Goal: Information Seeking & Learning: Learn about a topic

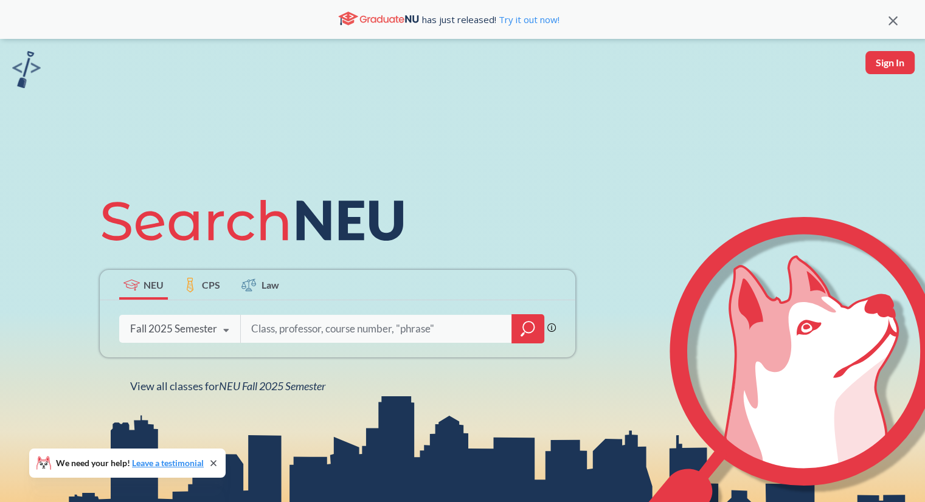
click at [320, 329] on input "search" at bounding box center [376, 329] width 253 height 26
type input "culture"
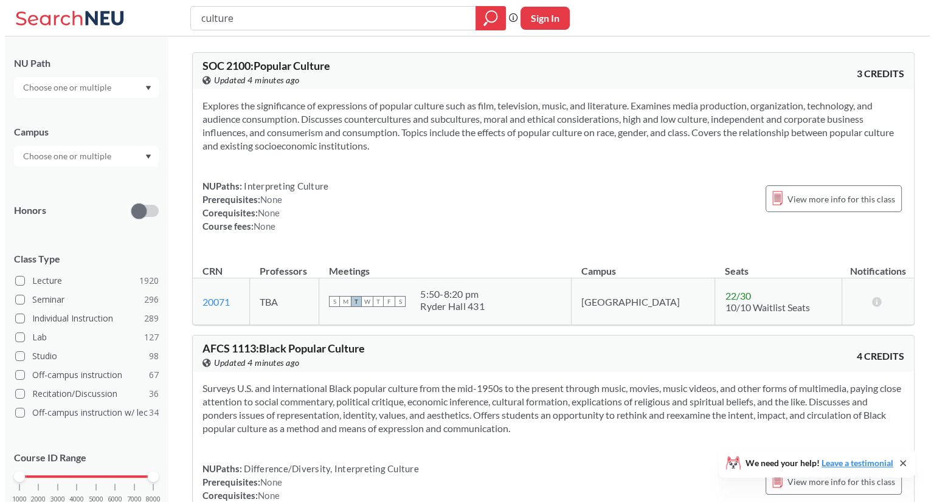
scroll to position [209, 0]
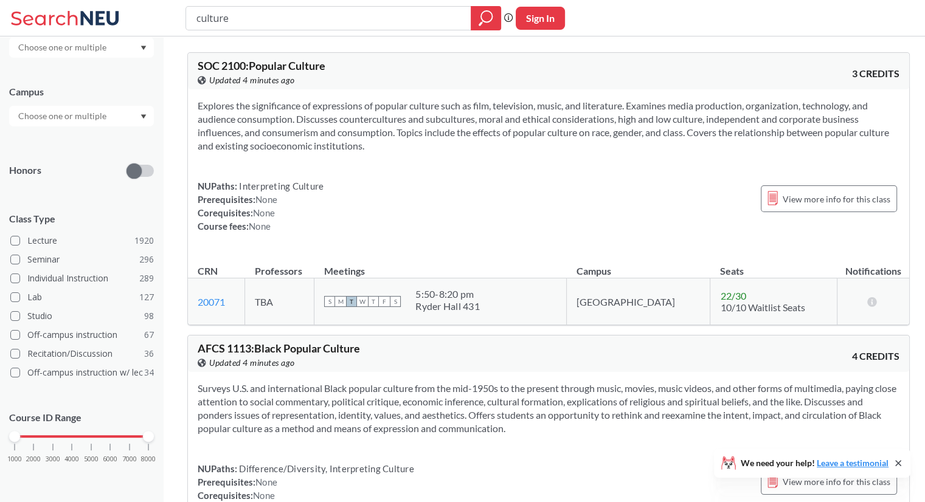
click at [97, 112] on input "text" at bounding box center [63, 116] width 102 height 15
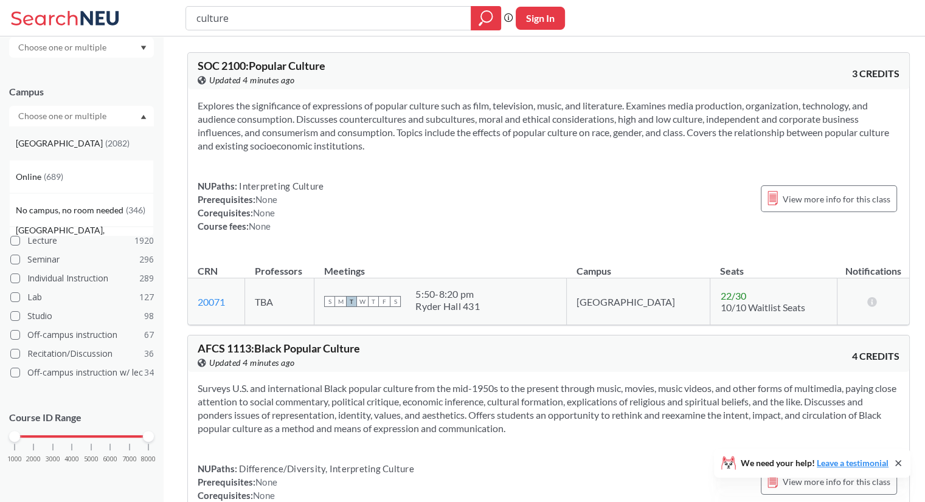
click at [74, 136] on div "[GEOGRAPHIC_DATA] ( 2082 )" at bounding box center [81, 142] width 145 height 33
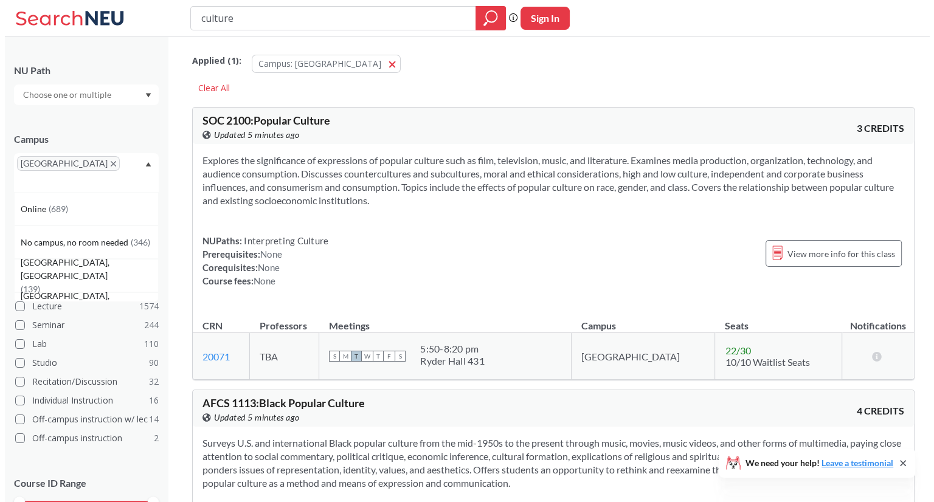
scroll to position [213, 0]
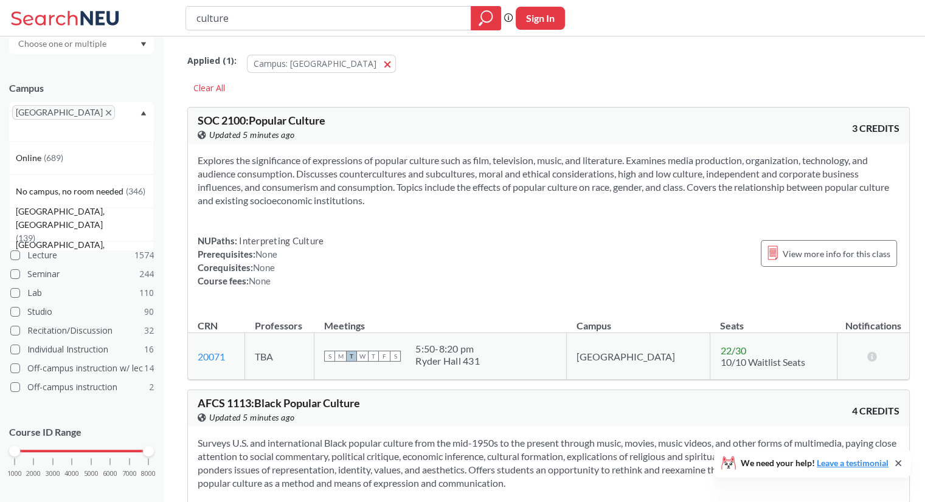
click at [15, 446] on div at bounding box center [14, 451] width 11 height 11
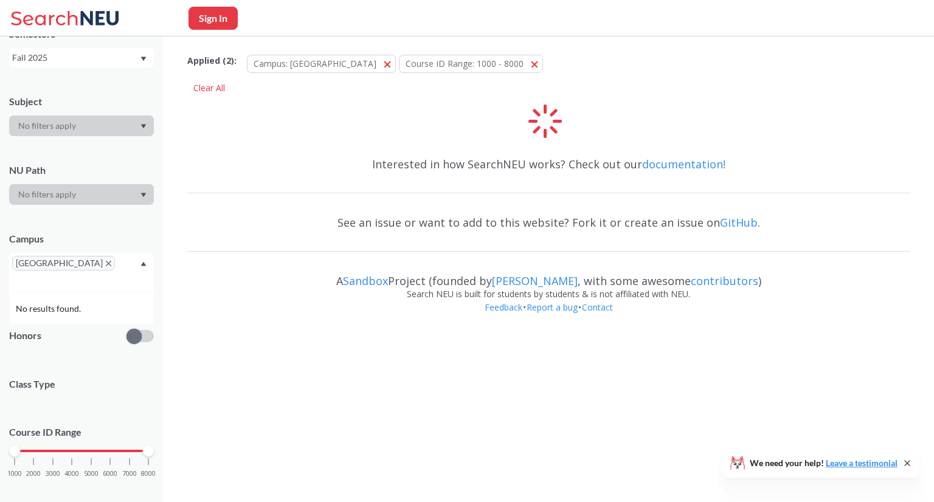
scroll to position [213, 0]
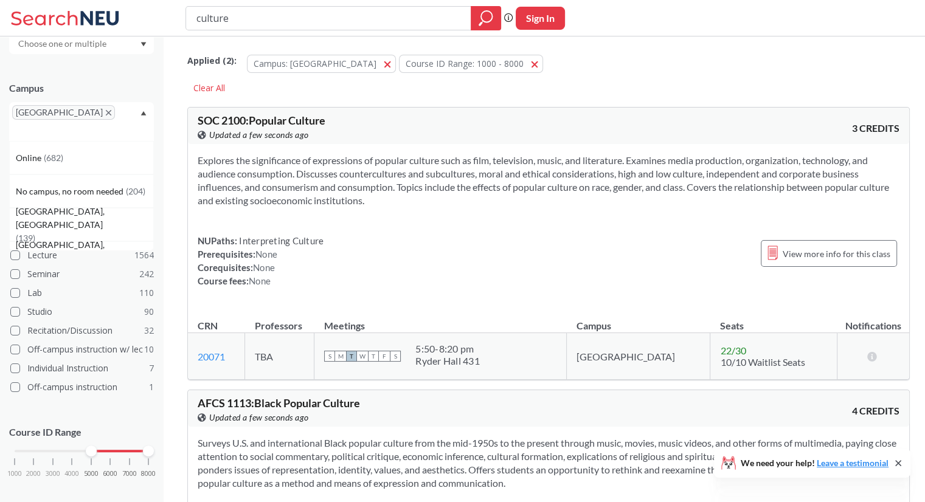
drag, startPoint x: 15, startPoint y: 438, endPoint x: 92, endPoint y: 443, distance: 78.0
click at [92, 447] on div "1000 2000 3000 4000 5000 6000 7000 8000" at bounding box center [81, 474] width 145 height 55
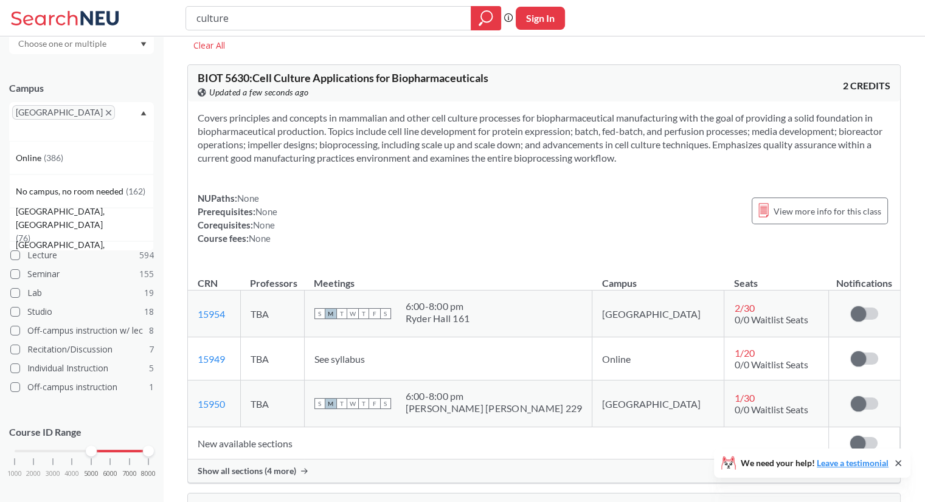
click at [143, 112] on icon "Dropdown arrow" at bounding box center [143, 113] width 5 height 4
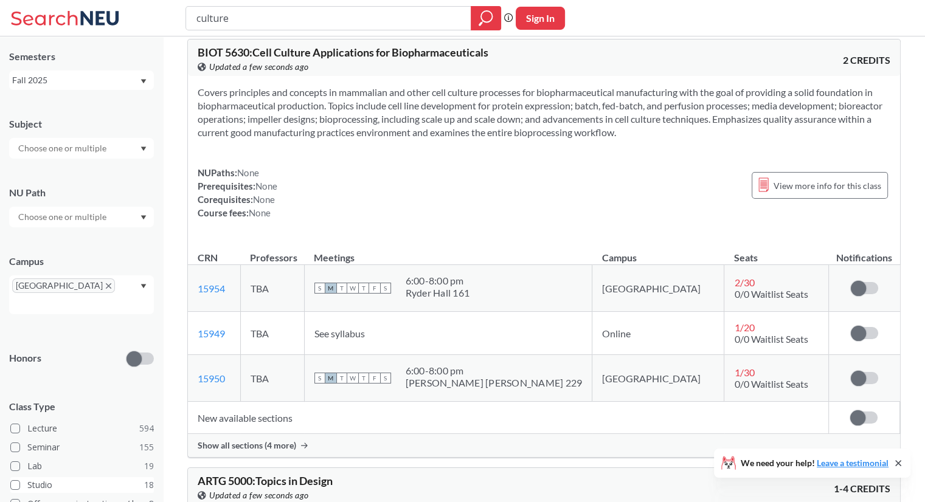
scroll to position [39, 0]
click at [78, 224] on input "text" at bounding box center [63, 217] width 102 height 15
click at [97, 217] on input "text" at bounding box center [63, 217] width 102 height 15
click at [146, 219] on icon "Dropdown arrow" at bounding box center [143, 218] width 6 height 5
click at [146, 149] on icon "Dropdown arrow" at bounding box center [143, 149] width 6 height 5
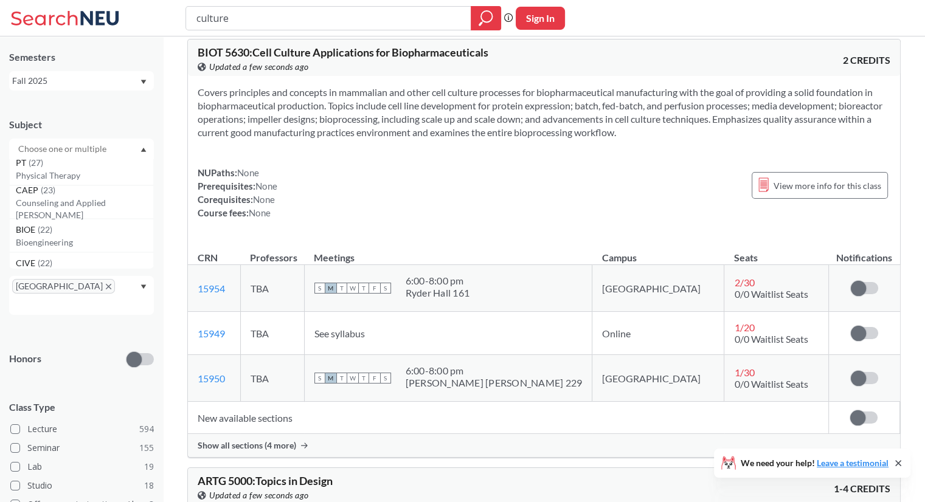
scroll to position [143, 0]
click at [106, 203] on p "Counseling and Applied [PERSON_NAME]" at bounding box center [84, 207] width 137 height 24
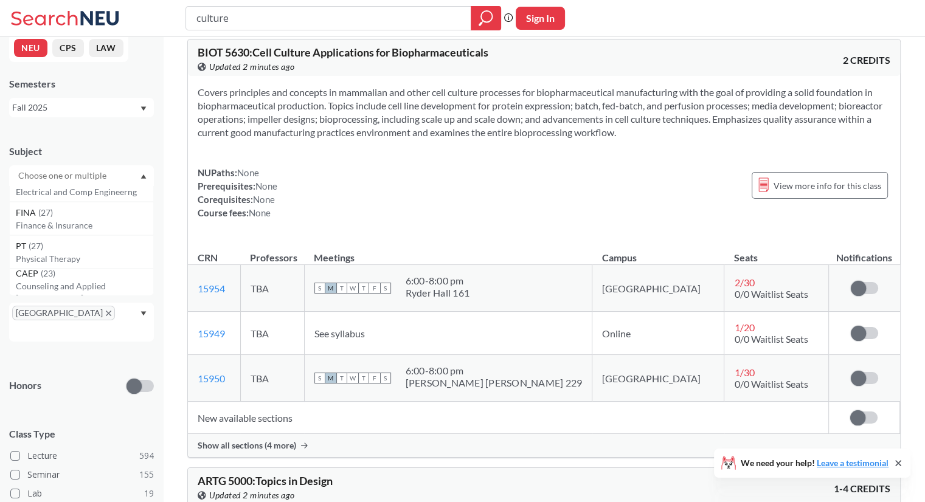
scroll to position [85, 0]
click at [143, 176] on icon "Dropdown arrow" at bounding box center [143, 176] width 5 height 4
click at [123, 98] on div "Fall 2025" at bounding box center [81, 107] width 145 height 19
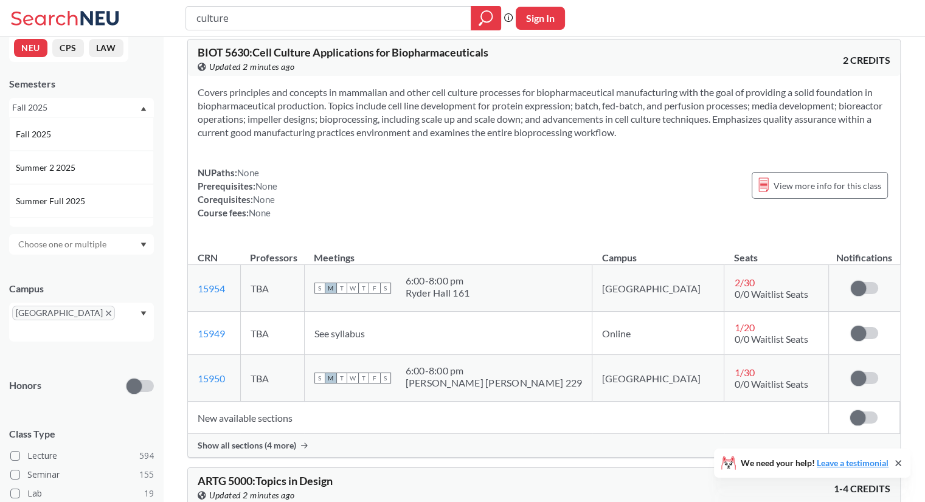
click at [123, 98] on div "Fall 2025" at bounding box center [81, 107] width 145 height 19
click at [116, 178] on div at bounding box center [81, 175] width 145 height 21
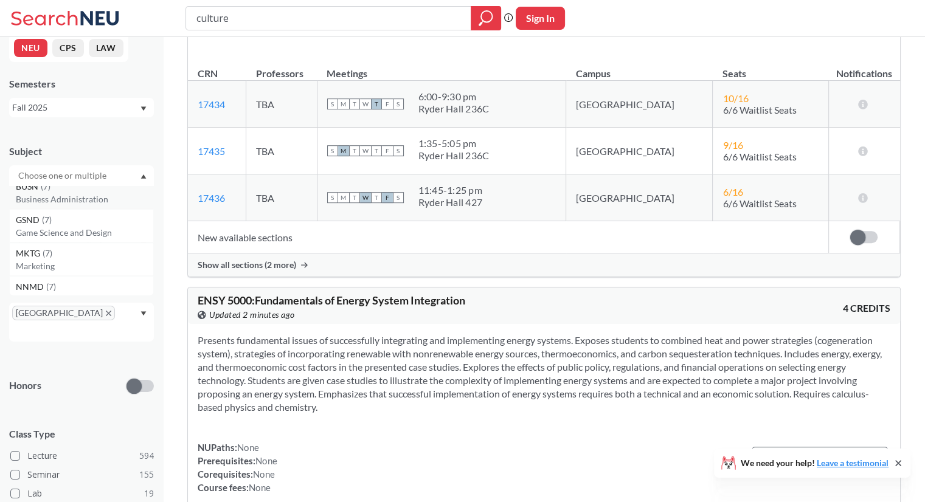
scroll to position [1145, 0]
click at [94, 230] on p "Game Science and Design" at bounding box center [84, 235] width 137 height 12
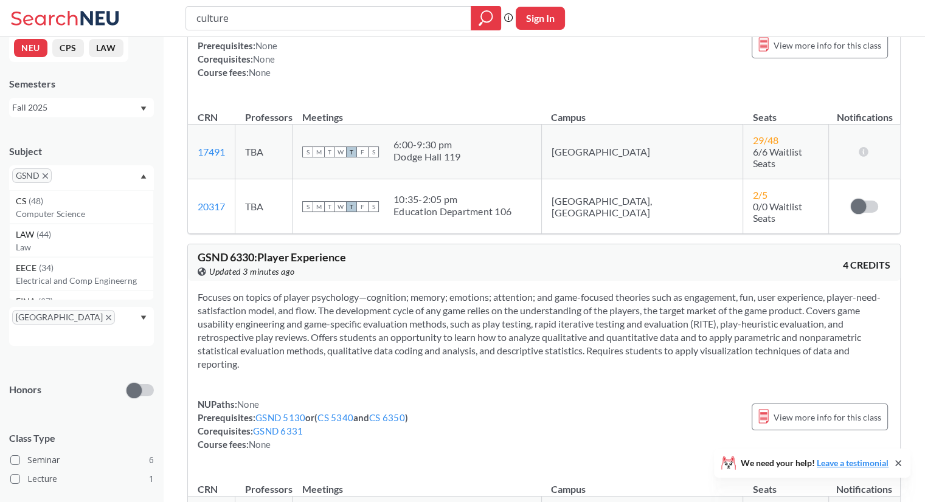
scroll to position [2076, 0]
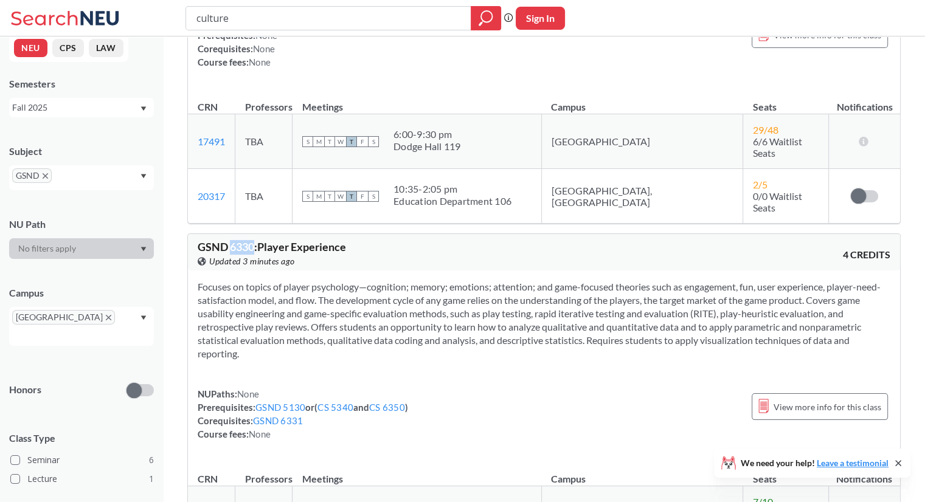
drag, startPoint x: 229, startPoint y: 125, endPoint x: 255, endPoint y: 121, distance: 26.5
click at [255, 240] on span "GSND 6330 : Player Experience" at bounding box center [272, 246] width 148 height 13
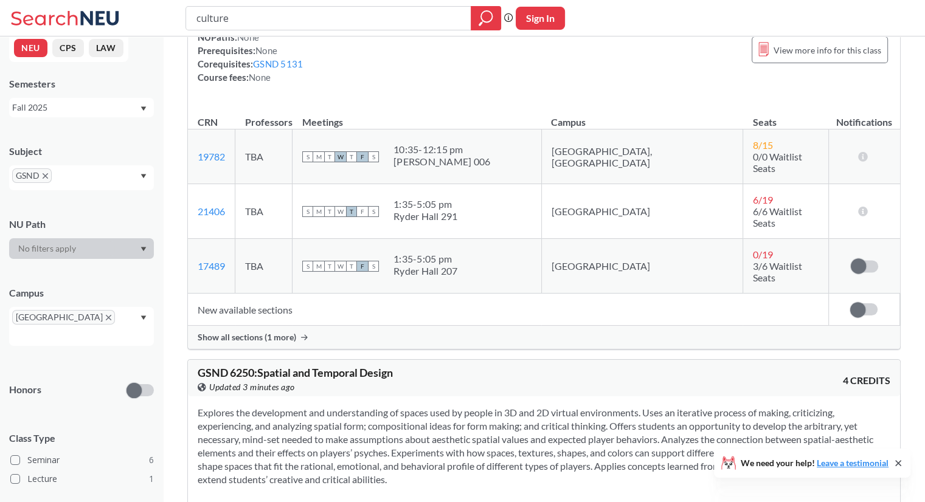
scroll to position [1577, 0]
click at [243, 27] on input "culture" at bounding box center [328, 18] width 267 height 21
type input "information design"
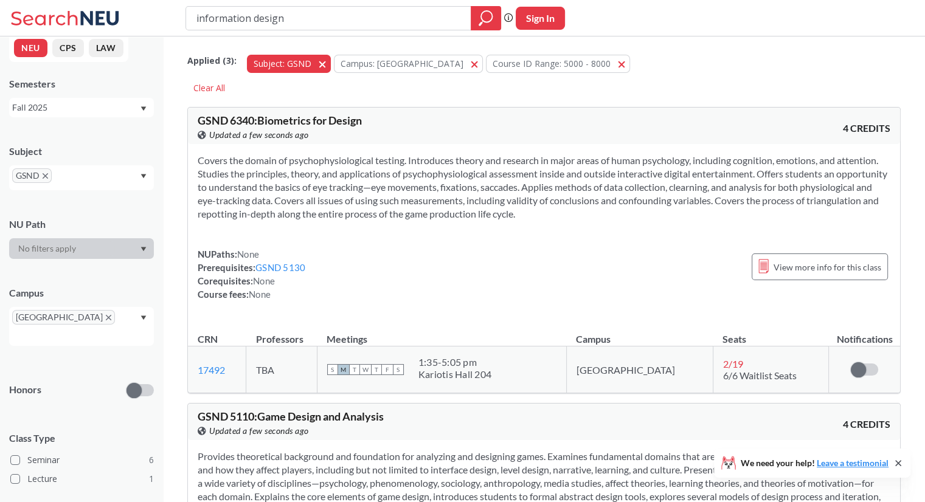
click at [327, 66] on span "button" at bounding box center [327, 64] width 0 height 12
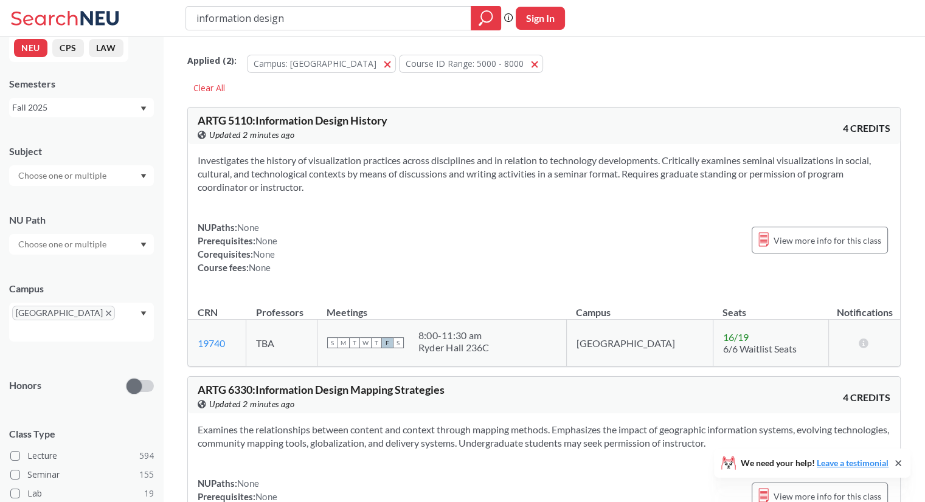
click at [316, 210] on div "Investigates the history of visualization practices across disciplines and in r…" at bounding box center [544, 219] width 712 height 150
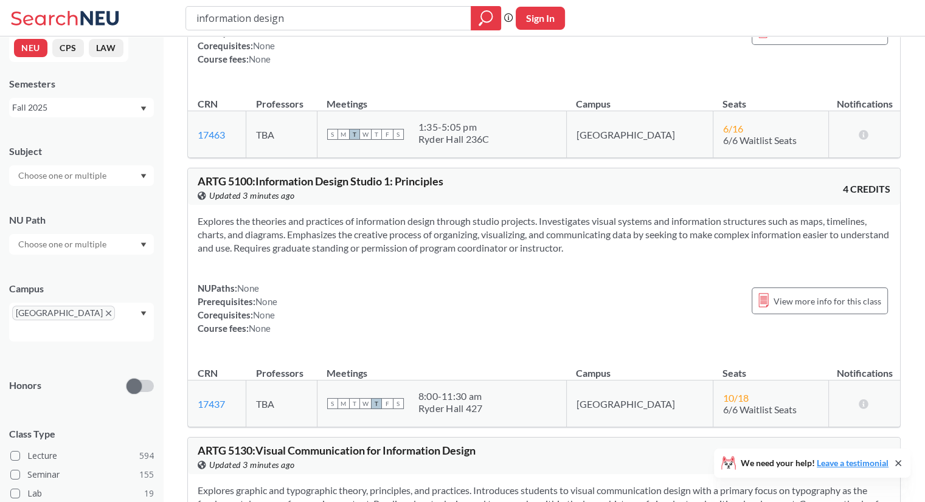
scroll to position [465, 0]
click at [364, 322] on div "NUPaths: None Prerequisites: None Corequisites: None Course fees: None View mor…" at bounding box center [544, 309] width 693 height 54
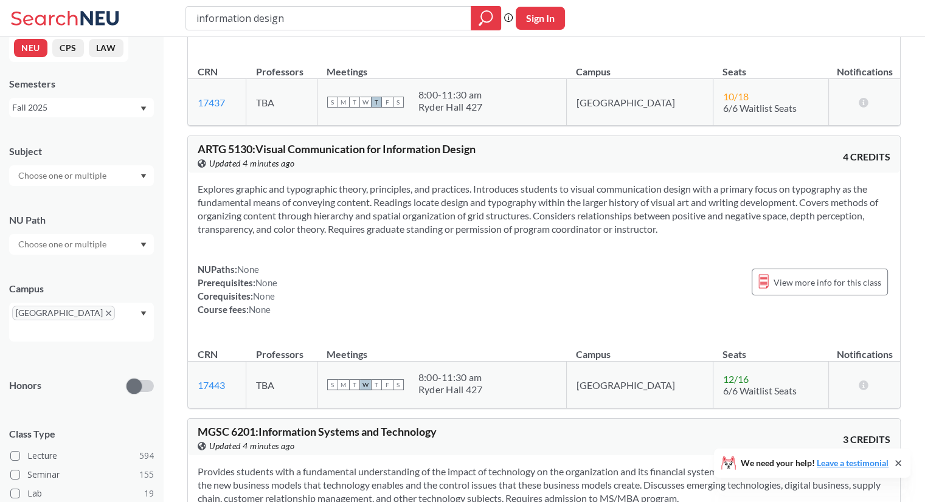
scroll to position [767, 0]
click at [779, 285] on span "View more info for this class" at bounding box center [827, 281] width 108 height 15
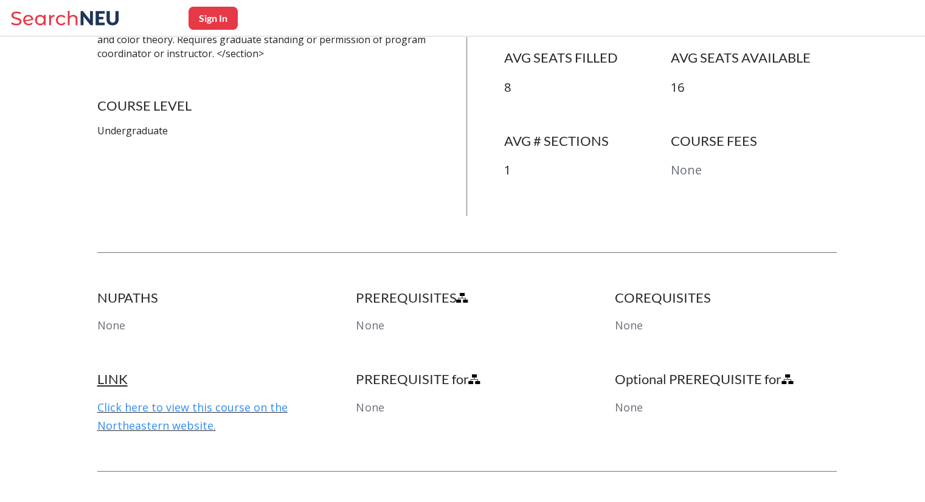
scroll to position [396, 0]
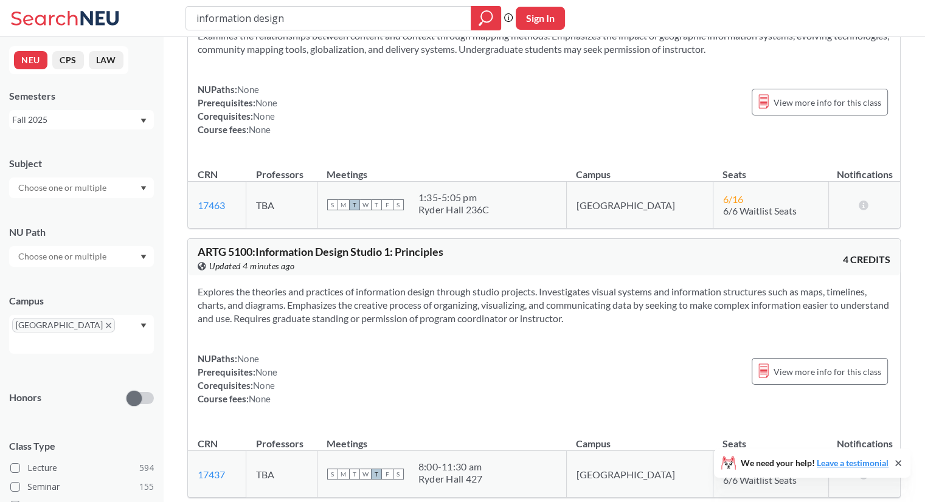
scroll to position [394, 0]
click at [793, 373] on span "View more info for this class" at bounding box center [827, 371] width 108 height 15
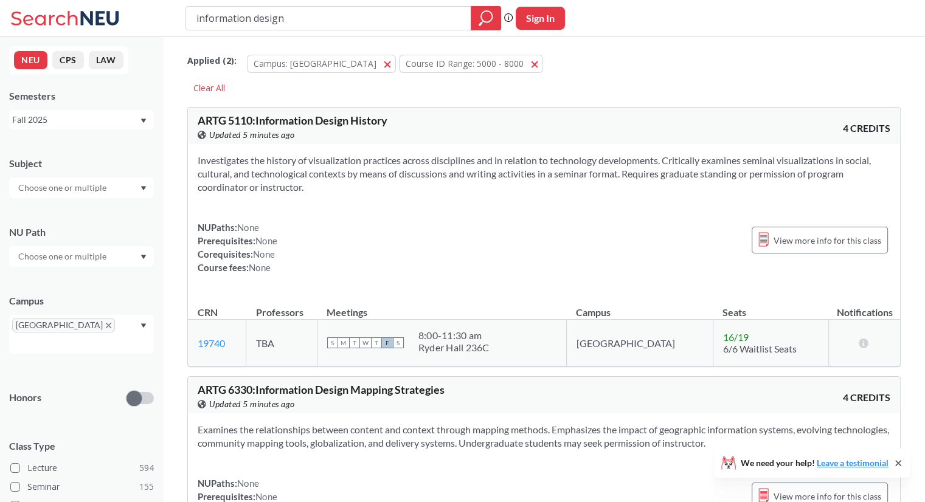
scroll to position [767, 0]
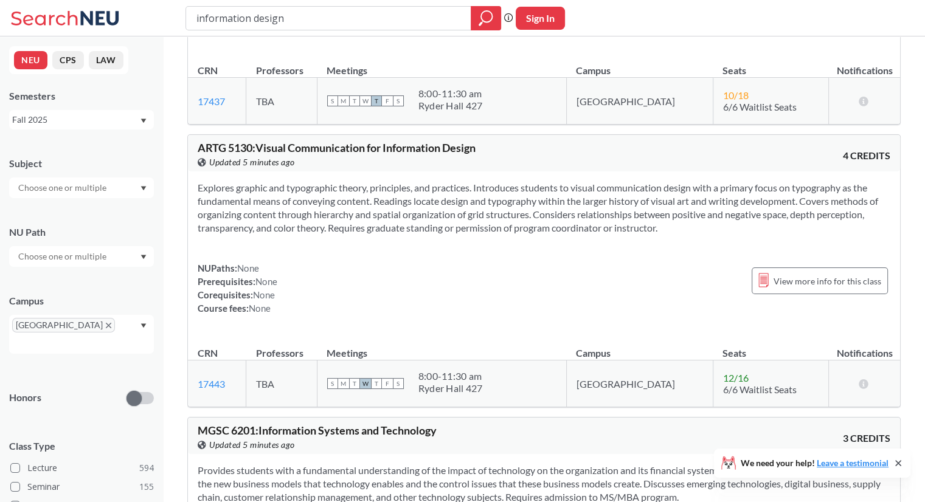
click at [379, 278] on div "NUPaths: None Prerequisites: None Corequisites: None Course fees: None View mor…" at bounding box center [544, 288] width 693 height 54
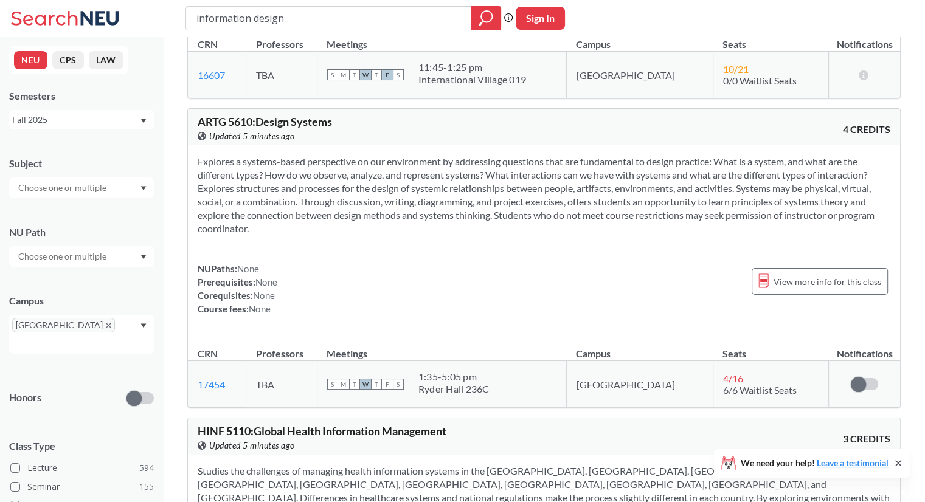
scroll to position [1616, 0]
click at [818, 273] on span "View more info for this class" at bounding box center [827, 280] width 108 height 15
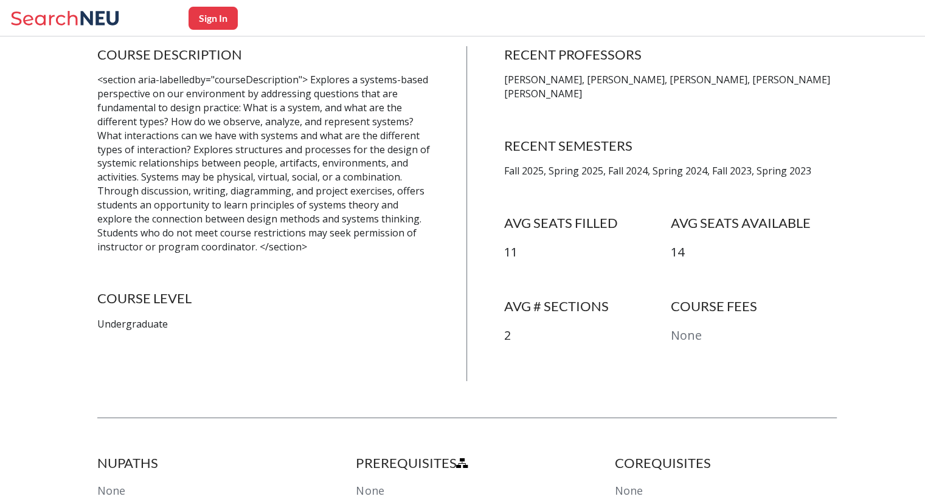
scroll to position [257, 0]
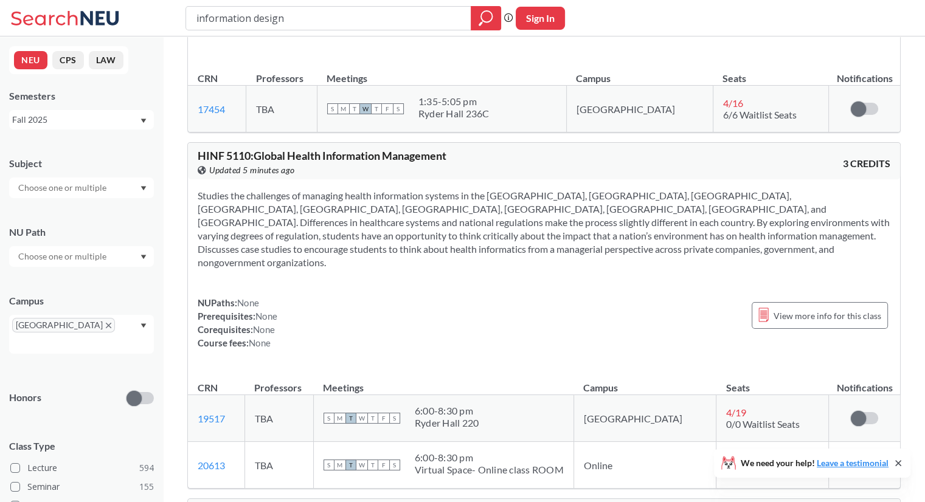
scroll to position [1913, 0]
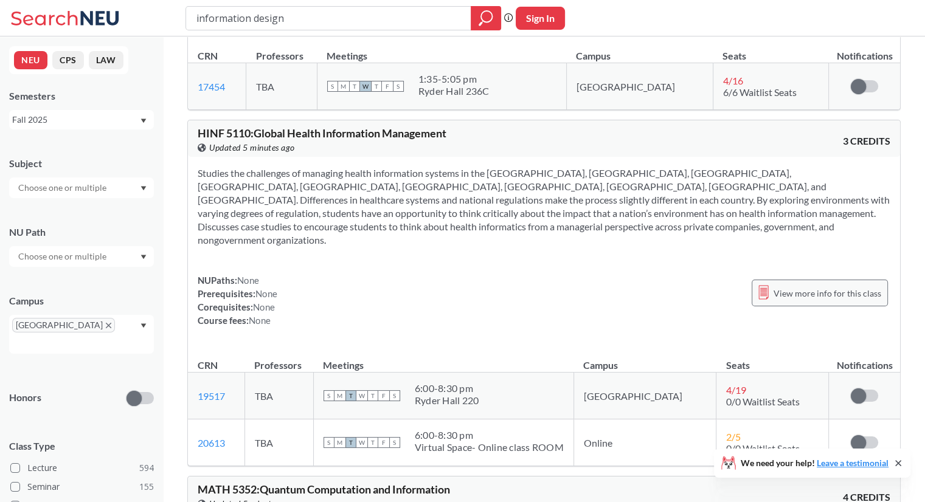
click at [769, 285] on icon at bounding box center [763, 292] width 10 height 15
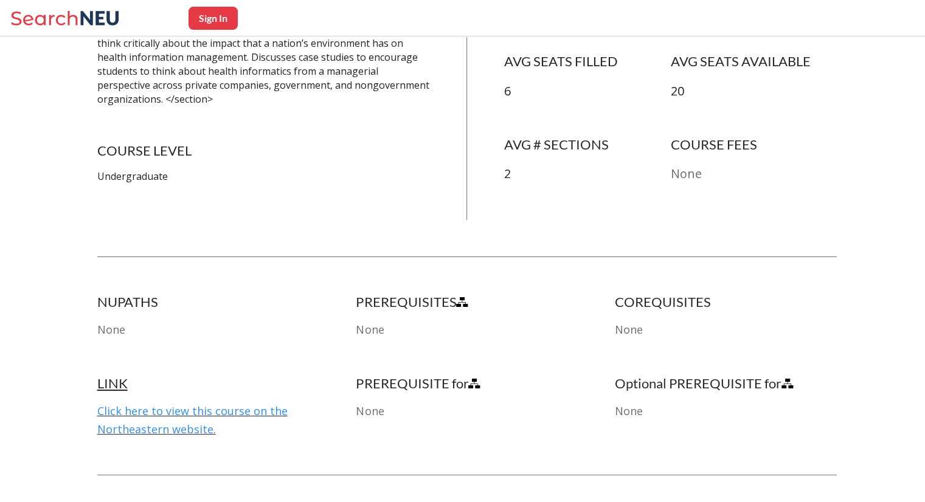
scroll to position [418, 0]
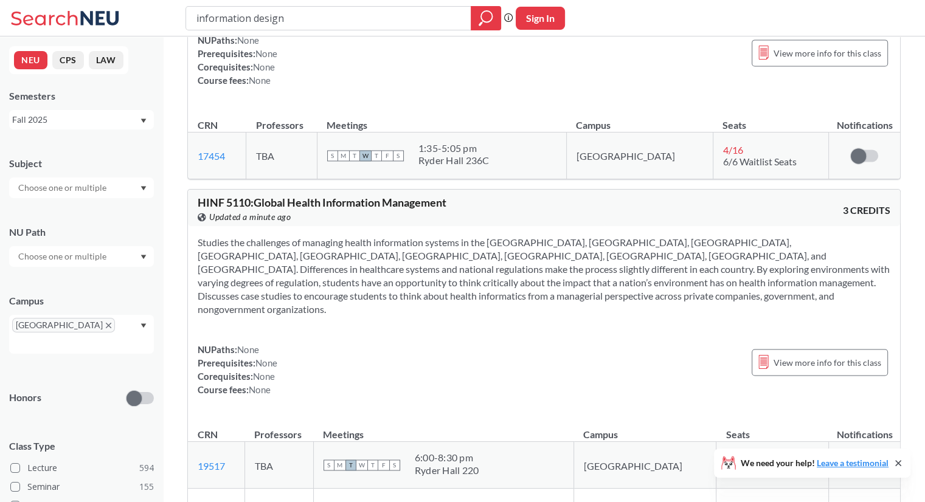
scroll to position [1809, 0]
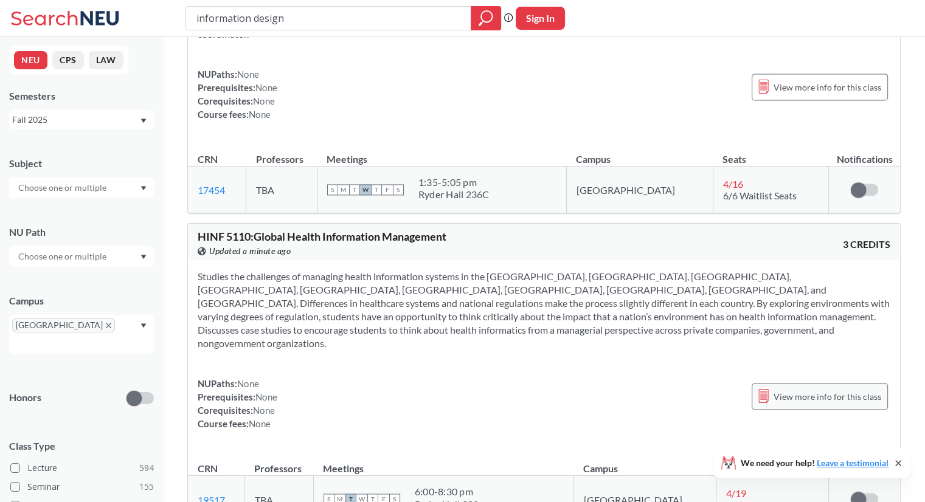
click at [834, 389] on span "View more info for this class" at bounding box center [827, 396] width 108 height 15
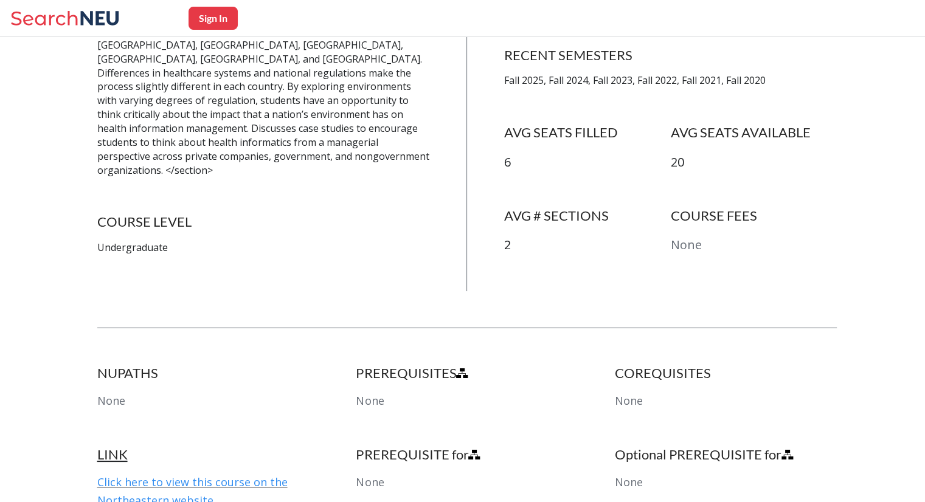
scroll to position [351, 0]
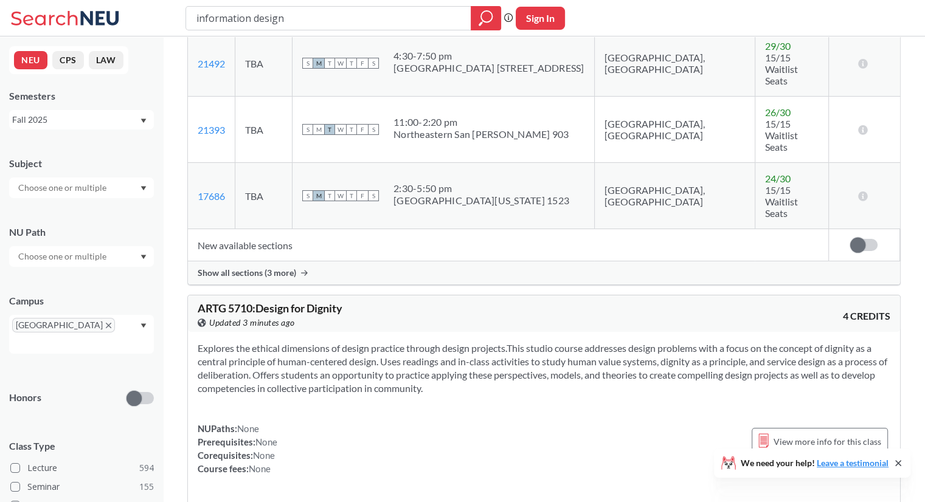
scroll to position [3565, 0]
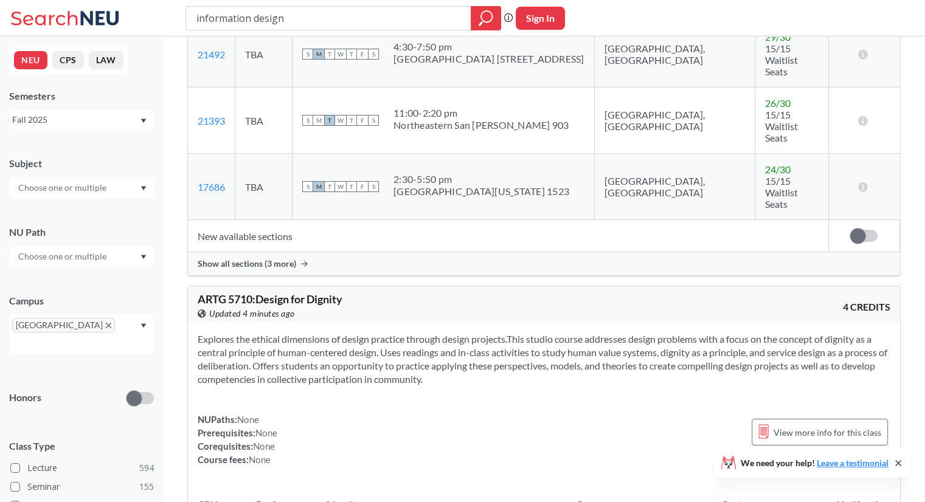
click at [416, 323] on div "Explores the ethical dimensions of design practice through design projects.This…" at bounding box center [544, 404] width 712 height 163
drag, startPoint x: 232, startPoint y: 237, endPoint x: 243, endPoint y: 232, distance: 12.3
click at [243, 292] on span "ARTG 5710 : Design for Dignity" at bounding box center [270, 298] width 145 height 13
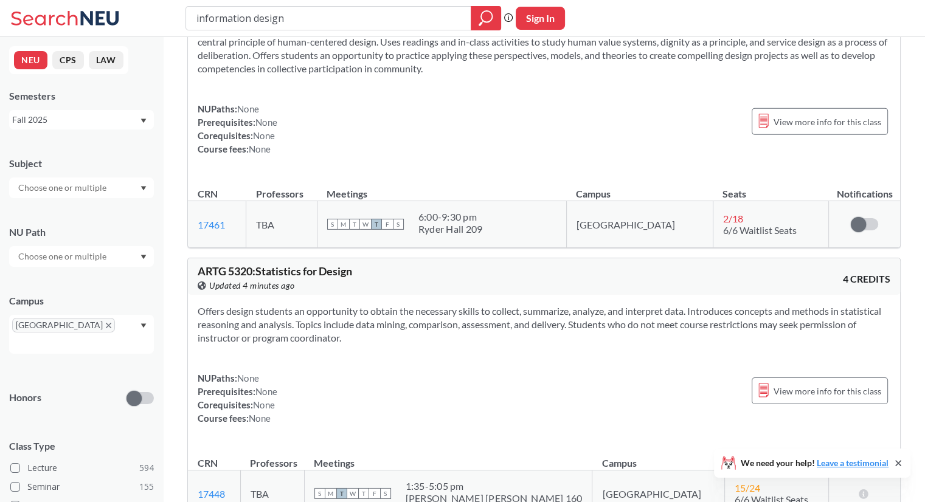
scroll to position [3876, 0]
click at [803, 383] on span "View more info for this class" at bounding box center [827, 390] width 108 height 15
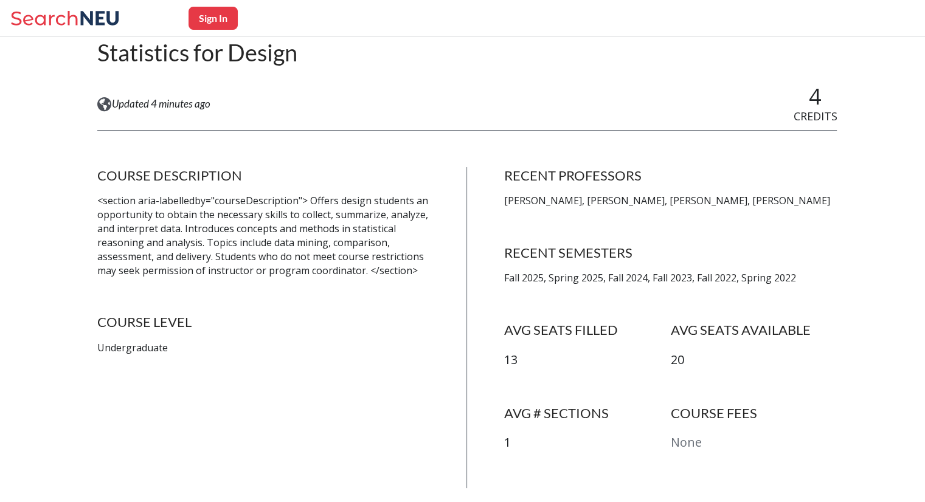
scroll to position [136, 0]
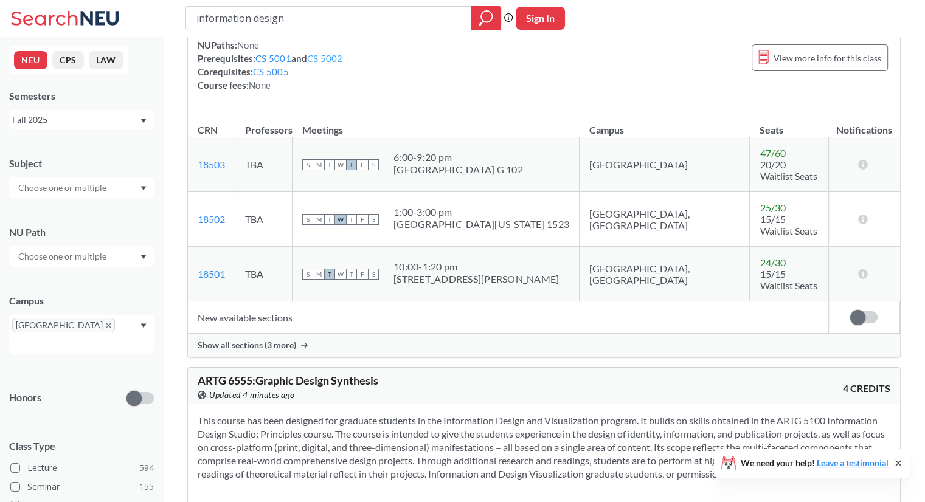
scroll to position [4603, 0]
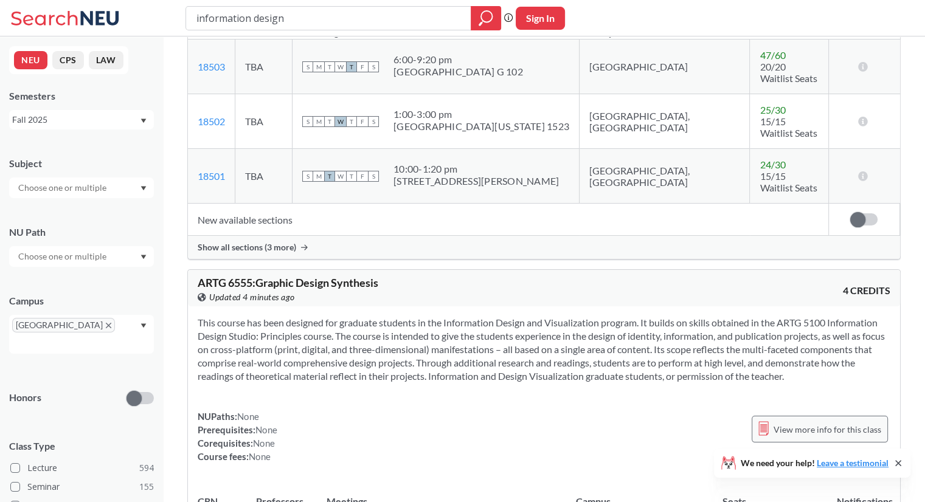
click at [847, 422] on span "View more info for this class" at bounding box center [827, 429] width 108 height 15
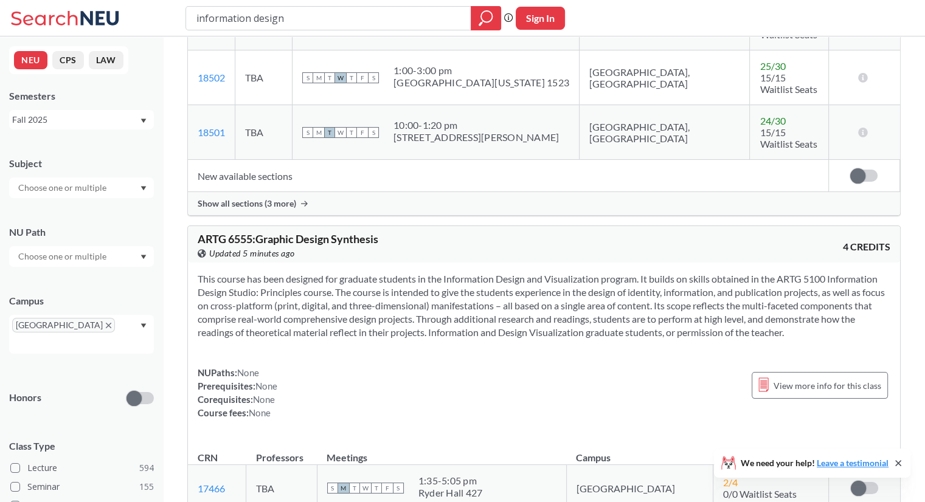
scroll to position [4657, 0]
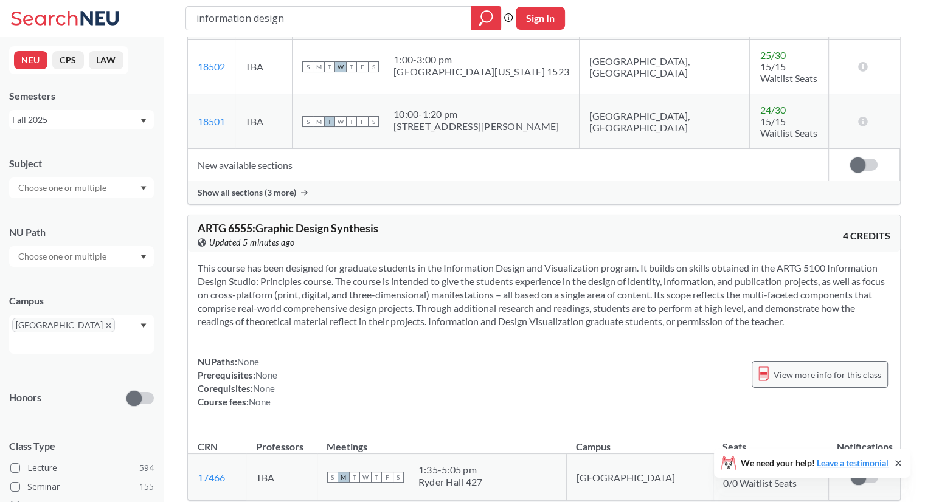
click at [860, 367] on span "View more info for this class" at bounding box center [827, 374] width 108 height 15
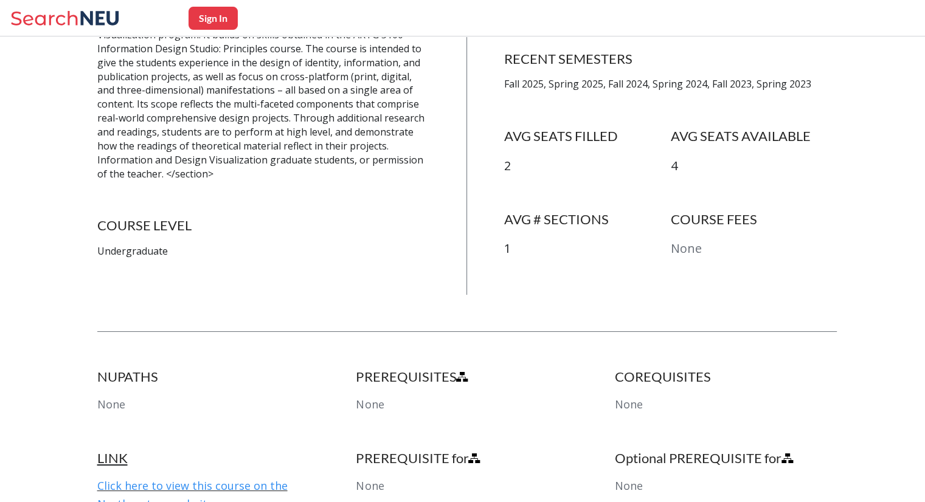
scroll to position [328, 0]
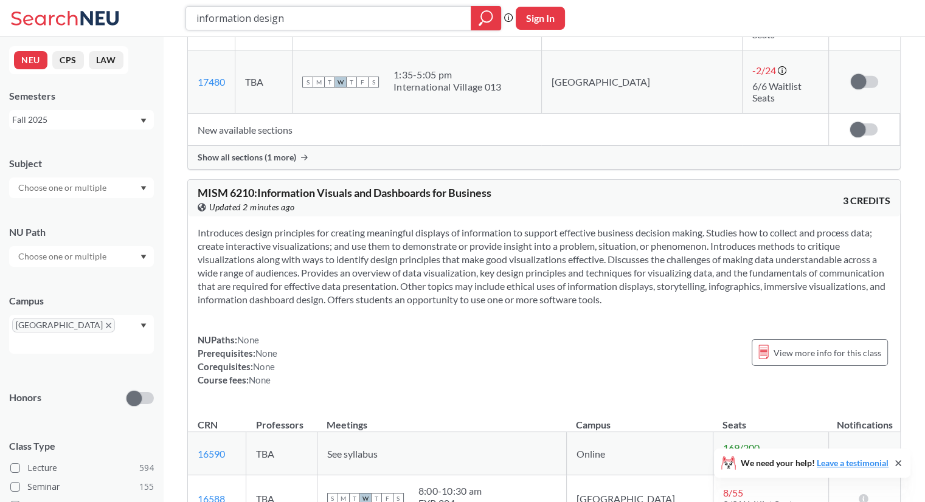
scroll to position [8457, 0]
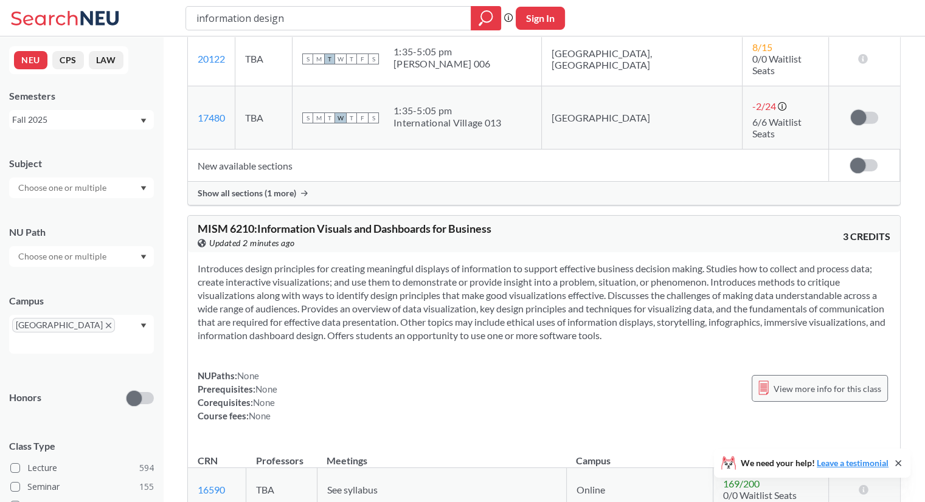
click at [822, 381] on span "View more info for this class" at bounding box center [827, 388] width 108 height 15
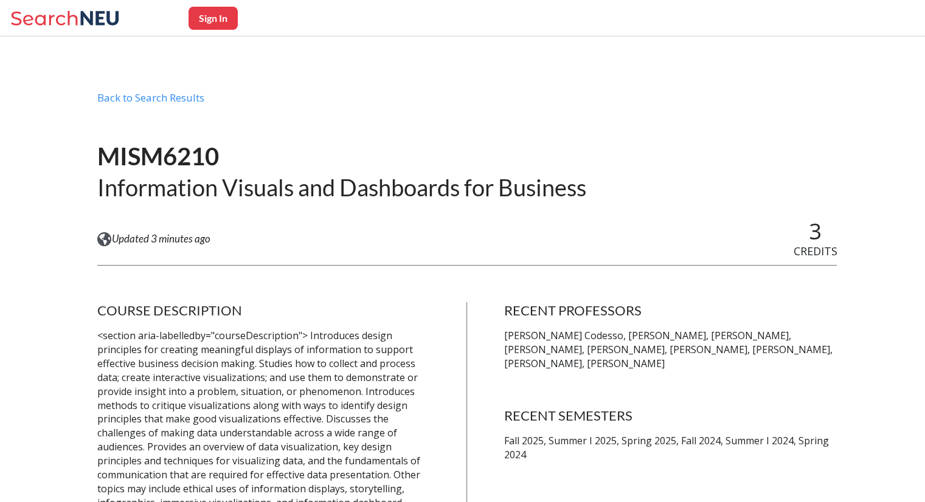
scroll to position [569, 0]
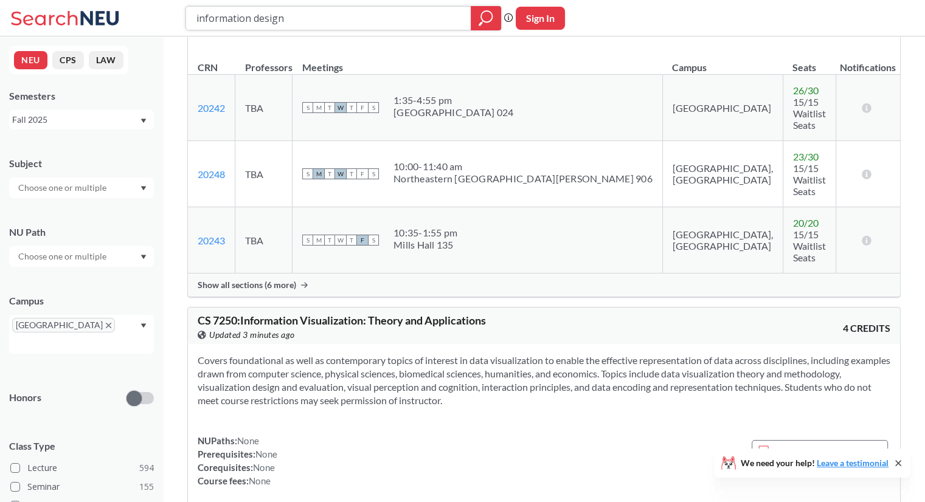
scroll to position [6253, 0]
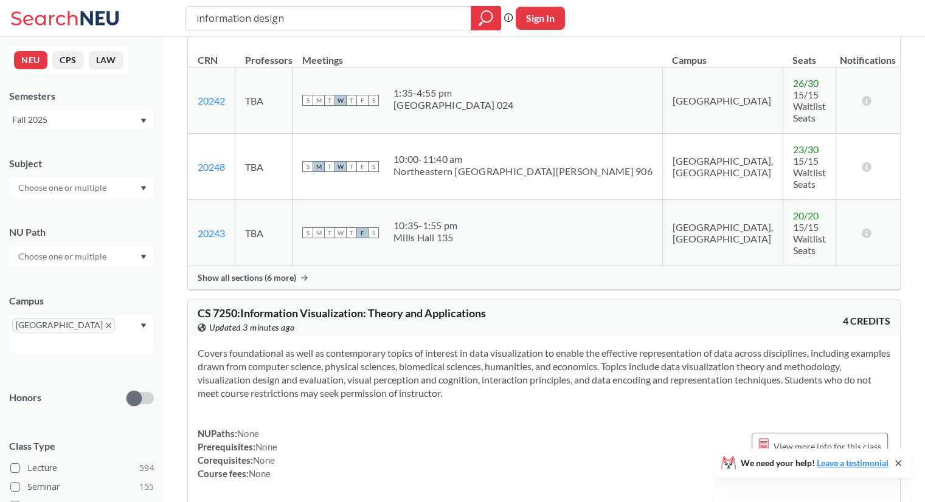
drag, startPoint x: 855, startPoint y: 362, endPoint x: 838, endPoint y: 350, distance: 20.9
click at [663, 427] on div "NUPaths: None Prerequisites: None Corequisites: None Course fees: None View mor…" at bounding box center [544, 454] width 693 height 54
click at [792, 439] on span "View more info for this class" at bounding box center [827, 446] width 108 height 15
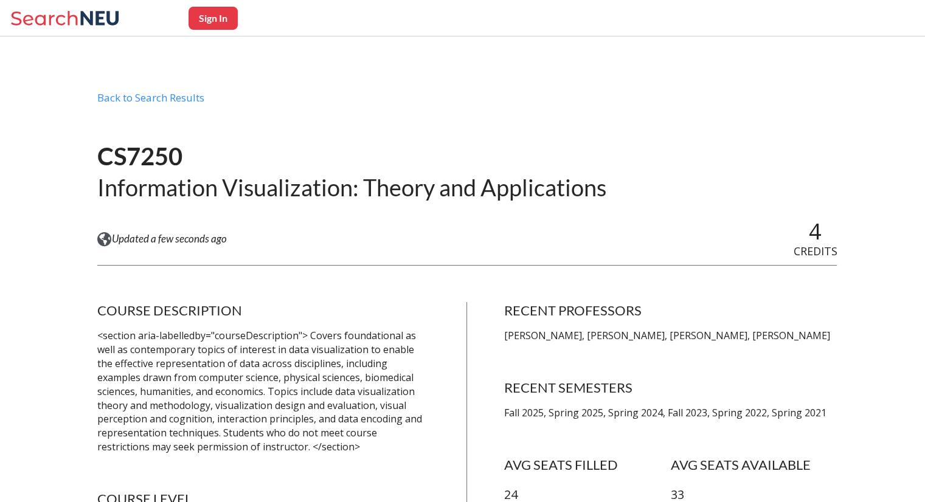
click at [587, 337] on p "[PERSON_NAME], [PERSON_NAME], [PERSON_NAME], [PERSON_NAME]" at bounding box center [670, 336] width 333 height 14
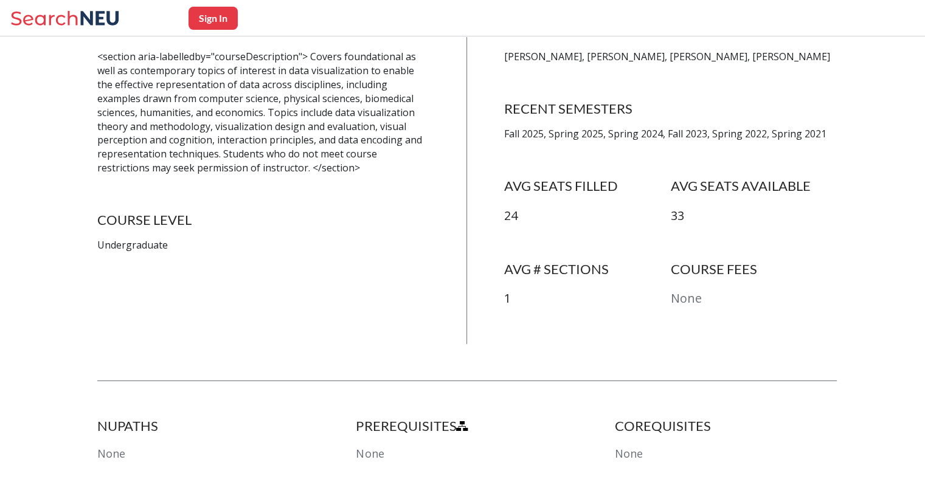
scroll to position [280, 0]
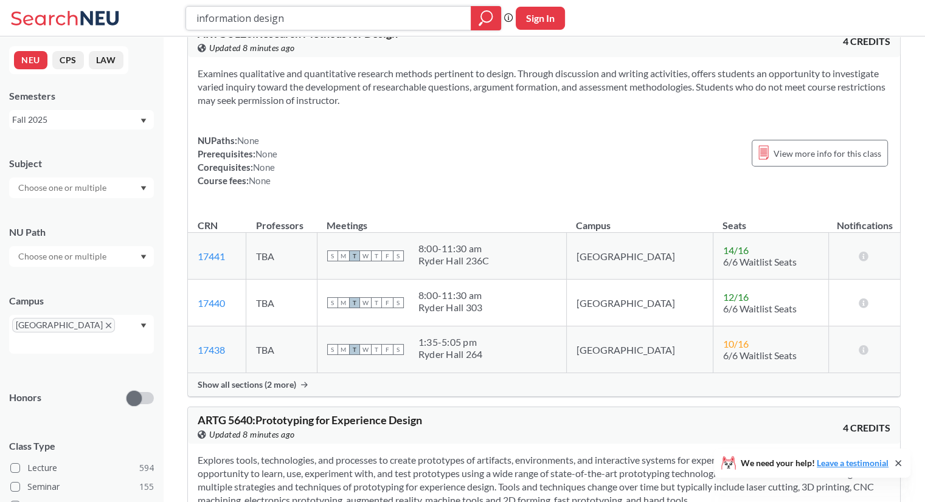
scroll to position [10311, 0]
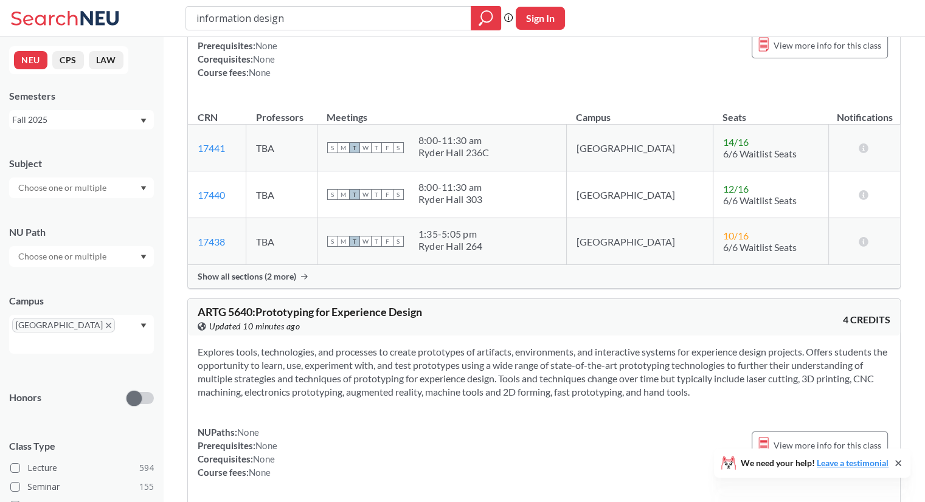
scroll to position [10418, 0]
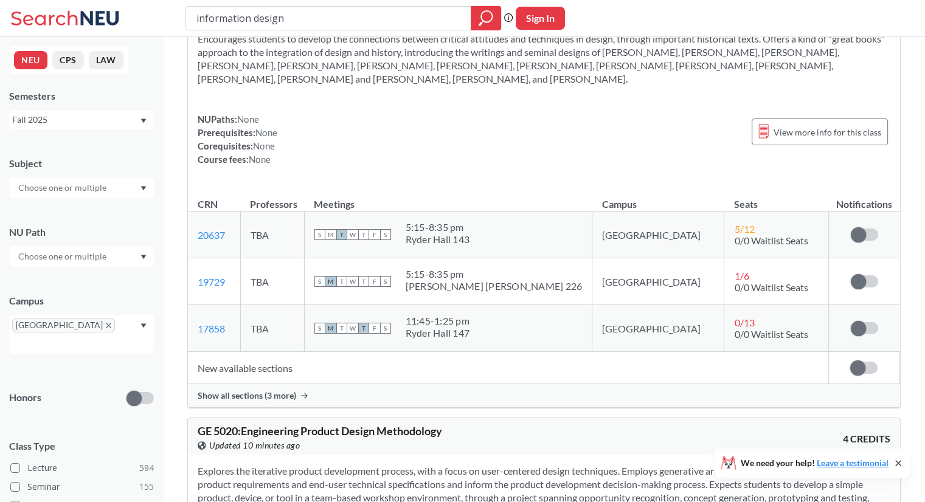
scroll to position [11127, 0]
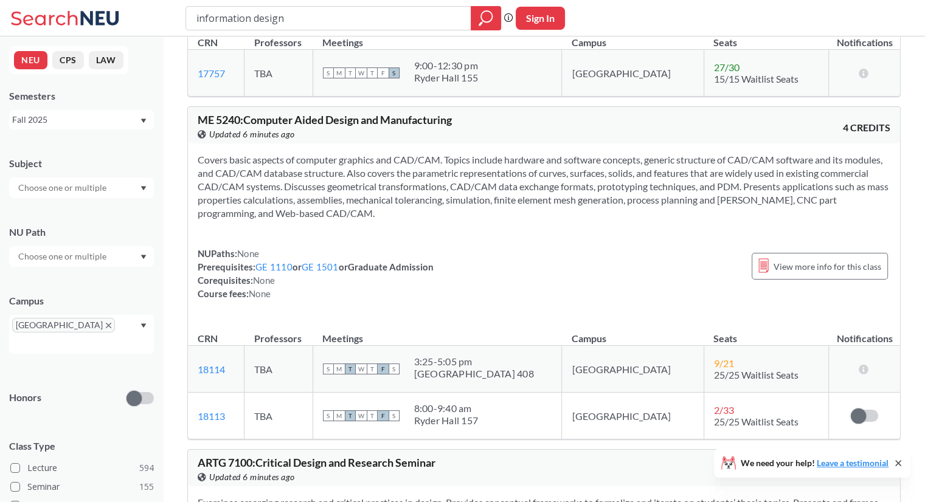
scroll to position [15295, 0]
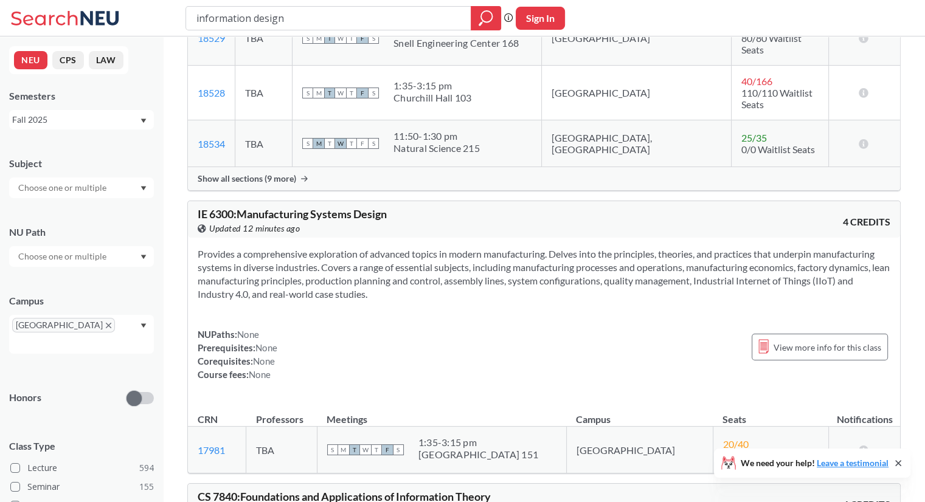
scroll to position [7134, 0]
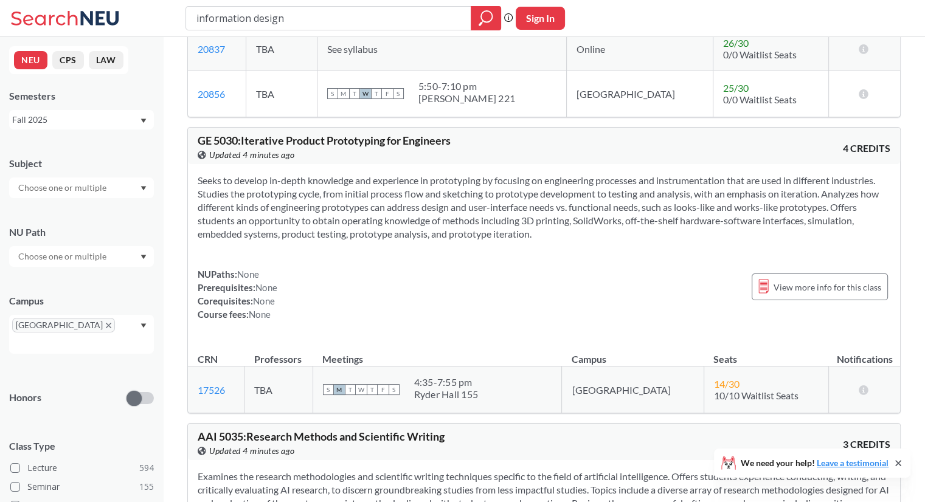
scroll to position [30610, 0]
click at [314, 21] on input "information design" at bounding box center [328, 18] width 267 height 21
type input "visual information"
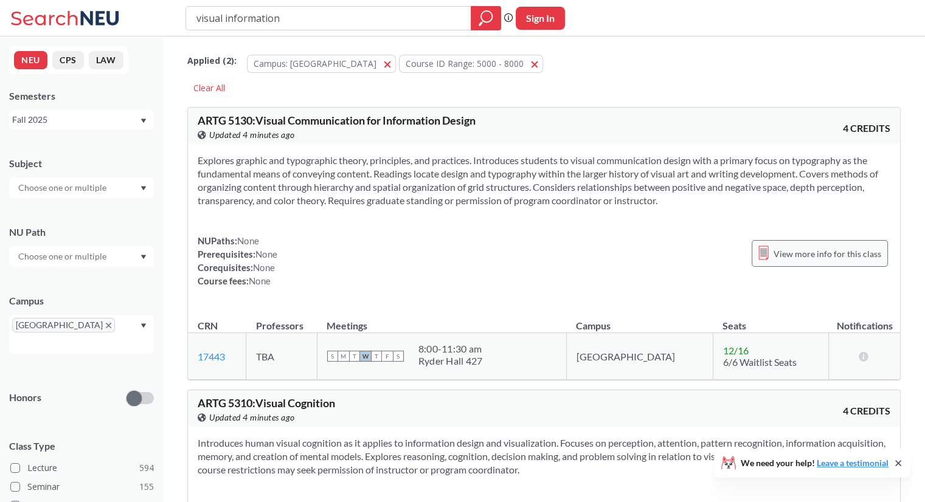
click at [783, 249] on span "View more info for this class" at bounding box center [827, 253] width 108 height 15
drag, startPoint x: 356, startPoint y: 22, endPoint x: 143, endPoint y: 18, distance: 212.9
click at [143, 18] on div "visual information Phrase search guarantees the exact search appears in the res…" at bounding box center [462, 18] width 925 height 36
paste input "Design & Implement Promo Cmp"
type input "Design & Implement Promo Cmpn"
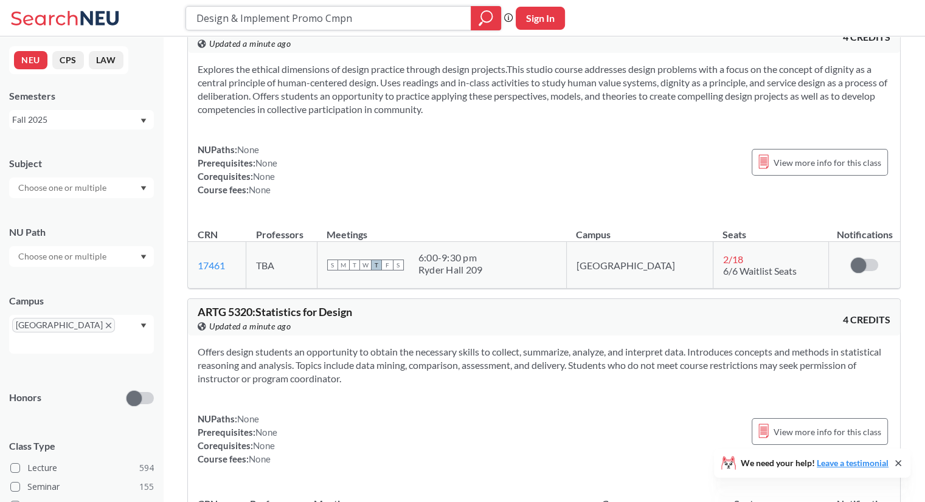
scroll to position [1076, 0]
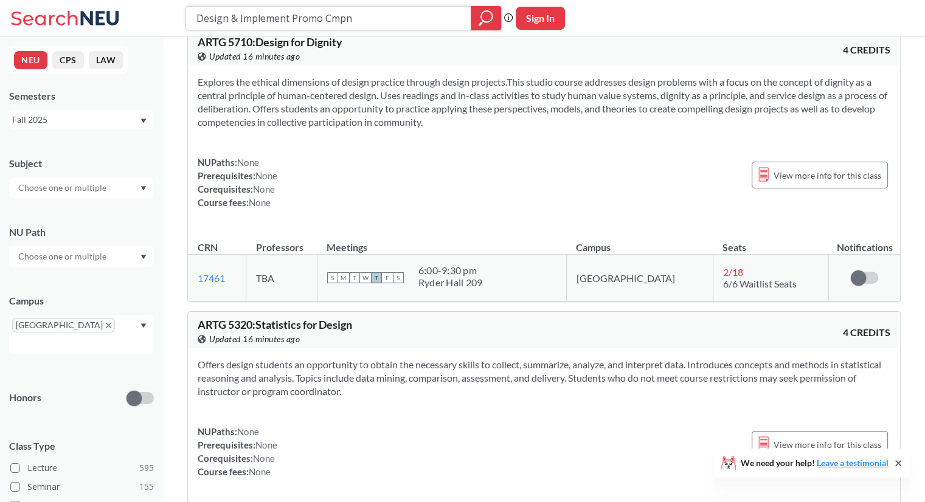
click at [375, 21] on input "Design & Implement Promo Cmpn" at bounding box center [328, 18] width 267 height 21
type input "games for change"
